Goal: Task Accomplishment & Management: Manage account settings

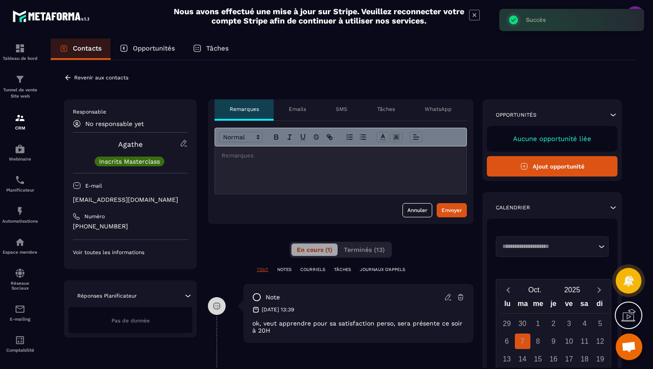
scroll to position [22, 0]
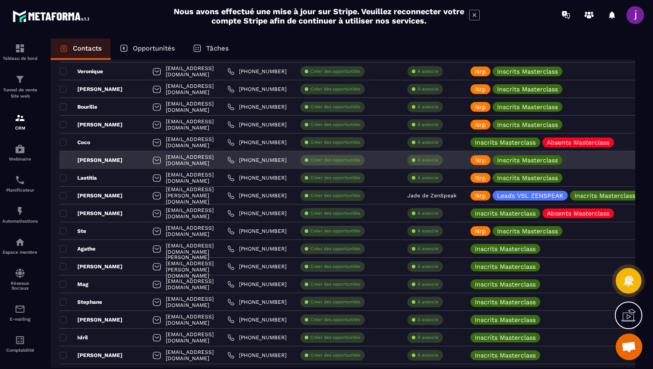
scroll to position [95, 0]
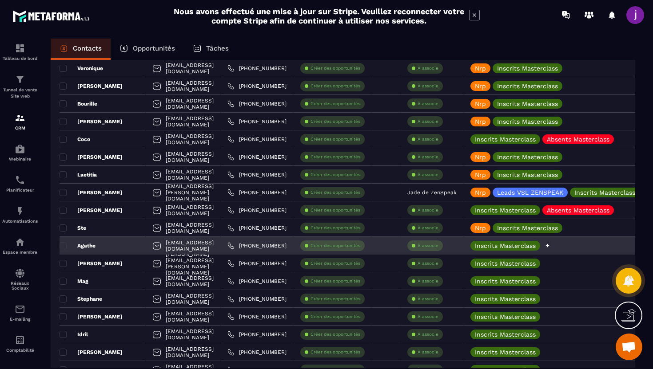
click at [549, 246] on icon at bounding box center [548, 246] width 4 height 4
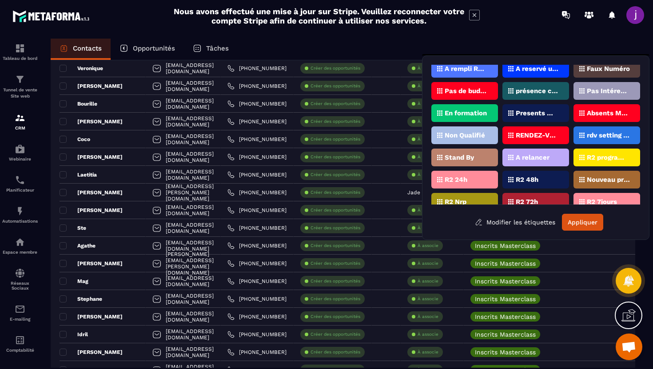
scroll to position [23, 0]
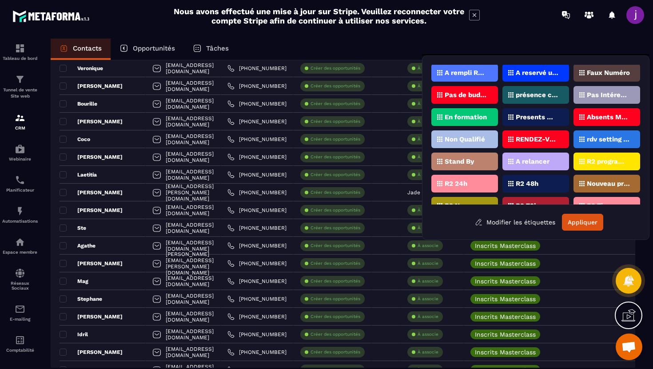
click at [548, 119] on p "Presents Masterclass" at bounding box center [537, 117] width 43 height 6
click at [589, 220] on button "Appliquer" at bounding box center [582, 222] width 41 height 17
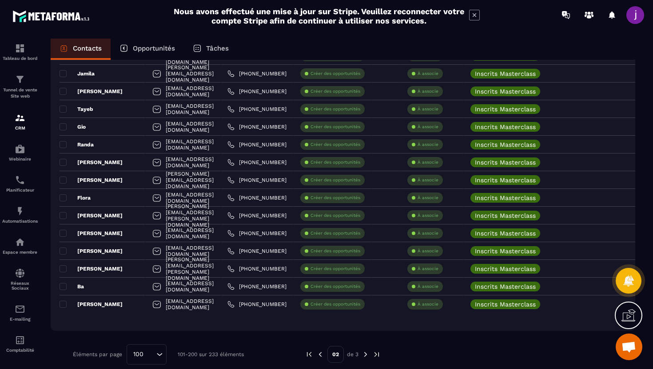
scroll to position [1628, 0]
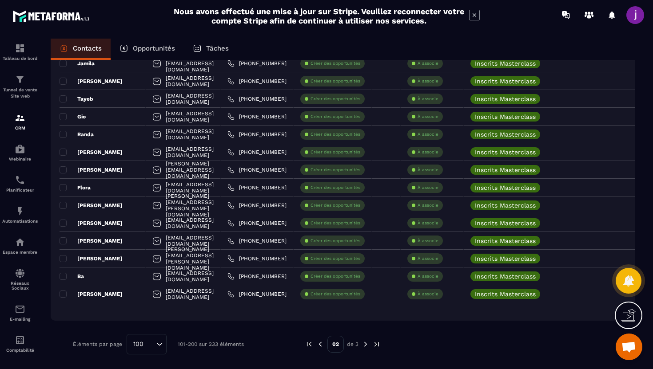
click at [320, 344] on img at bounding box center [320, 345] width 8 height 8
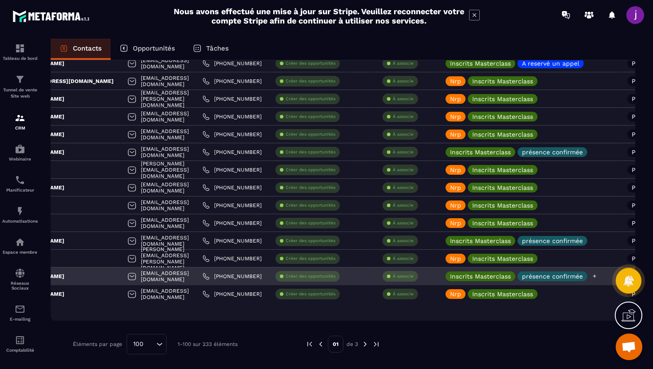
scroll to position [0, 71]
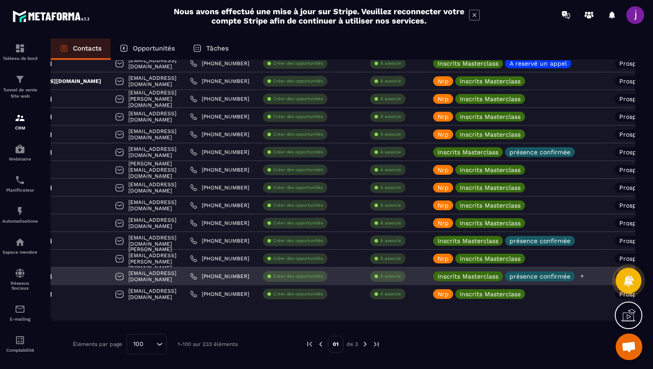
click at [585, 277] on icon at bounding box center [582, 277] width 6 height 6
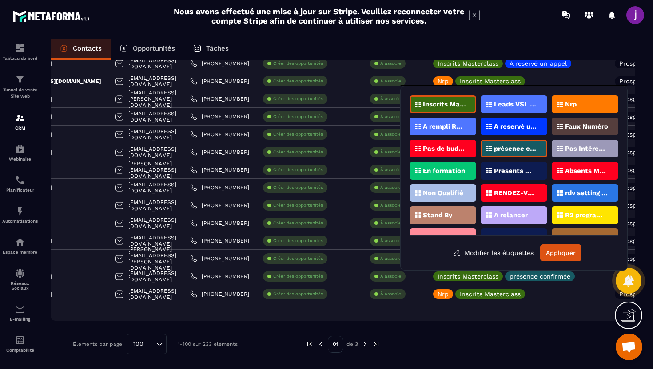
click at [521, 170] on p "Presents Masterclass" at bounding box center [515, 171] width 43 height 6
click at [559, 250] on button "Appliquer" at bounding box center [560, 253] width 41 height 17
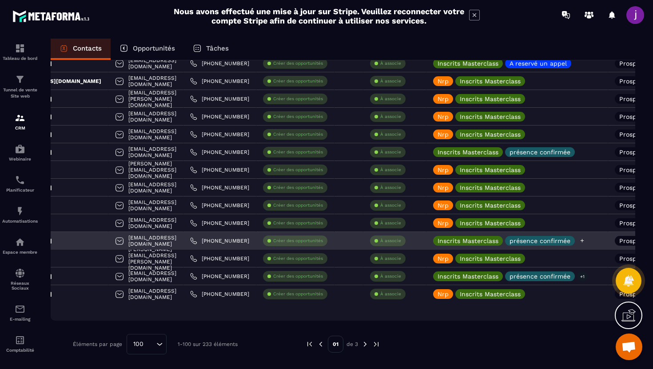
click at [585, 241] on icon at bounding box center [582, 241] width 6 height 6
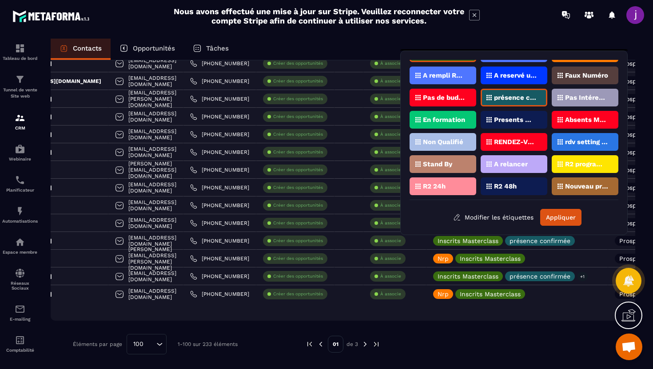
scroll to position [3, 0]
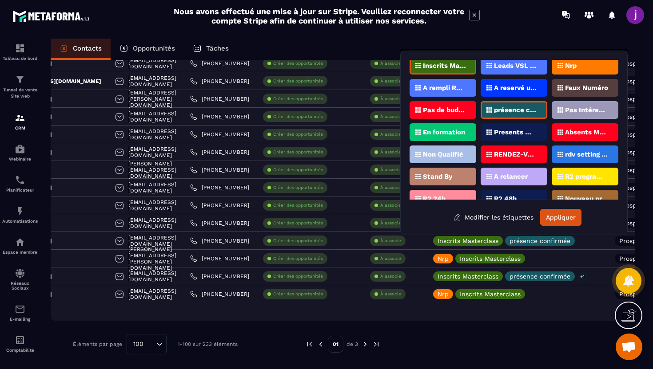
click at [519, 132] on p "Presents Masterclass" at bounding box center [515, 132] width 43 height 6
click at [556, 214] on button "Appliquer" at bounding box center [560, 217] width 41 height 17
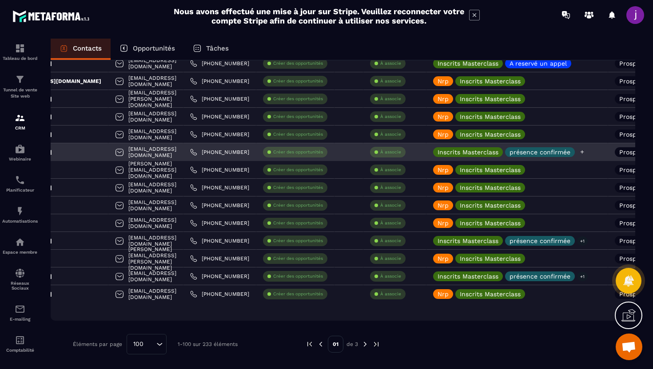
click at [585, 154] on icon at bounding box center [582, 152] width 6 height 6
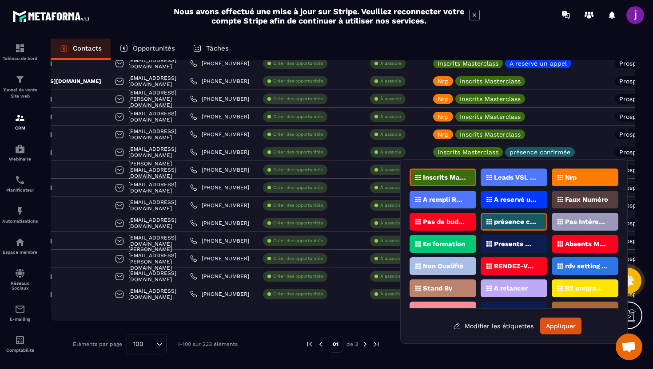
scroll to position [17, 0]
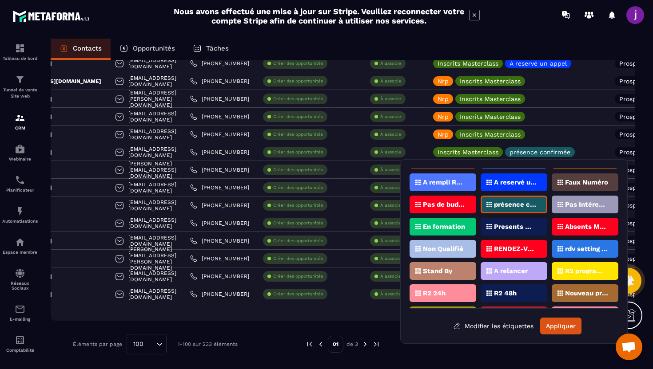
click at [517, 223] on div "Presents Masterclass" at bounding box center [513, 227] width 67 height 18
click at [564, 332] on button "Appliquer" at bounding box center [560, 326] width 41 height 17
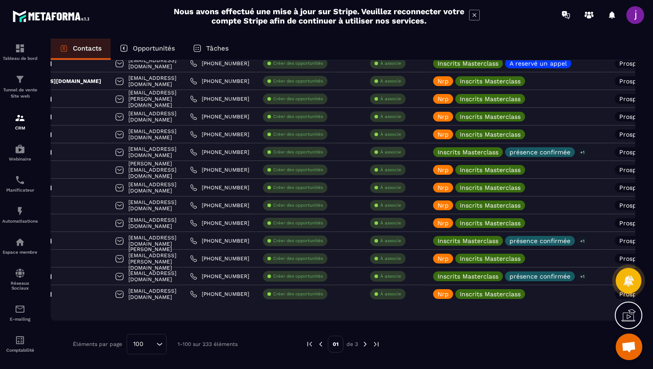
click at [366, 345] on img at bounding box center [365, 345] width 8 height 8
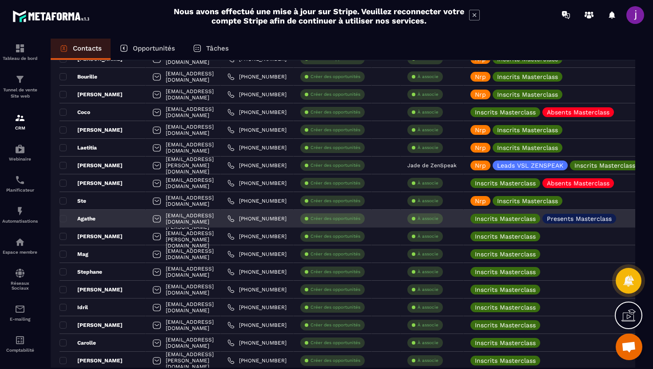
scroll to position [161, 0]
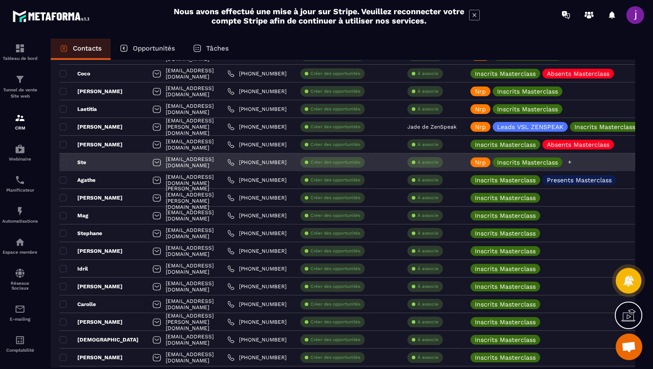
click at [572, 167] on div "Nrp Inscrits Masterclass" at bounding box center [521, 163] width 102 height 10
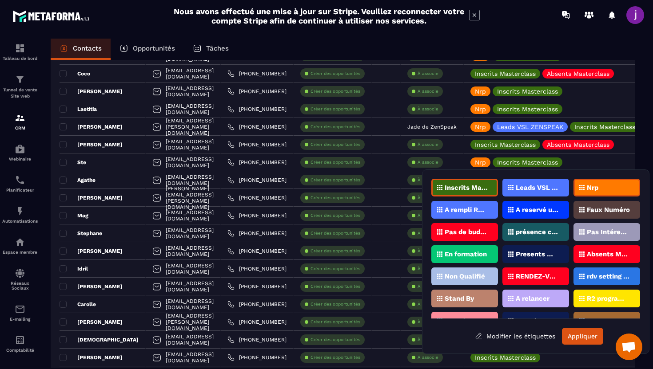
click at [592, 190] on p "Nrp" at bounding box center [593, 188] width 12 height 6
click at [529, 257] on p "Presents Masterclass" at bounding box center [537, 254] width 43 height 6
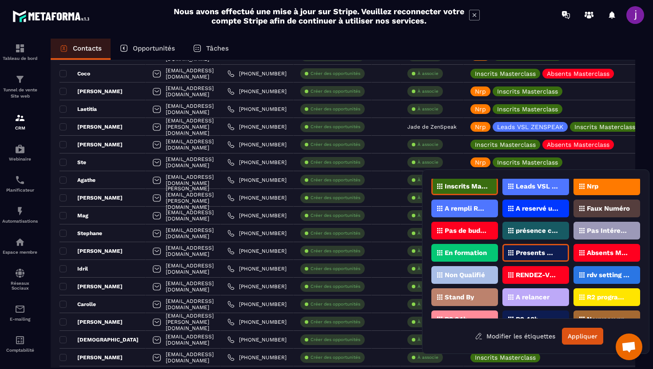
scroll to position [0, 0]
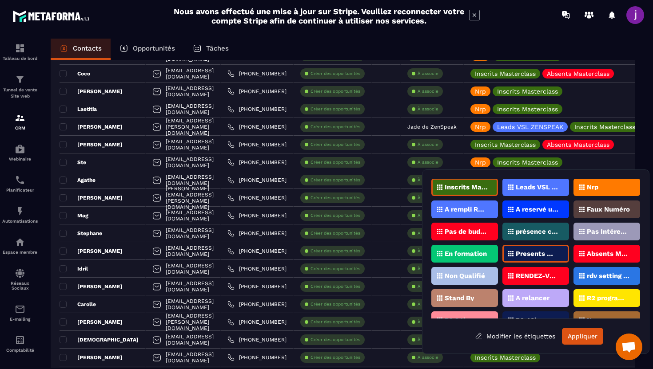
click at [534, 210] on p "A reservé un appel" at bounding box center [537, 209] width 43 height 6
click at [584, 342] on button "Appliquer" at bounding box center [582, 336] width 41 height 17
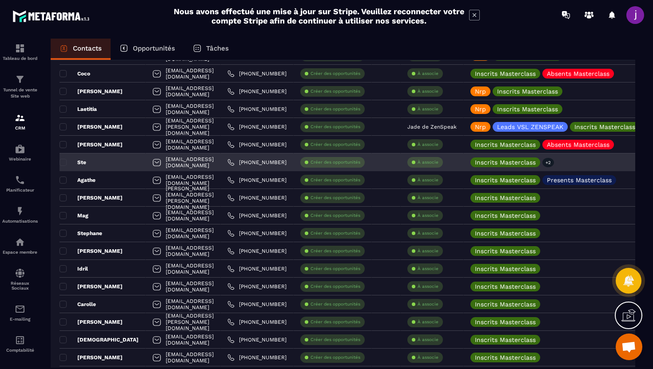
click at [116, 159] on div "Ste" at bounding box center [103, 163] width 86 height 18
